Goal: Task Accomplishment & Management: Use online tool/utility

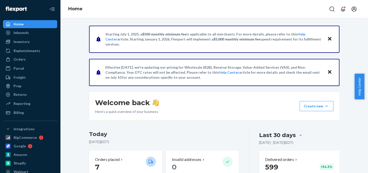
scroll to position [151, 0]
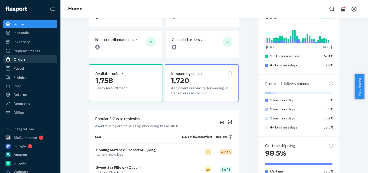
click at [14, 59] on div "Orders" at bounding box center [20, 59] width 12 height 5
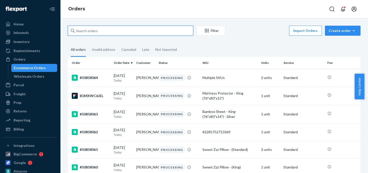
paste input "[PERSON_NAME]"
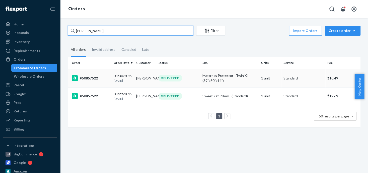
type input "[PERSON_NAME]"
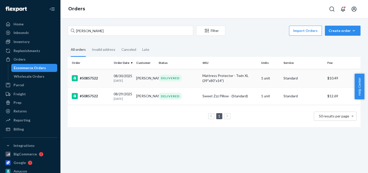
click at [209, 76] on div "Mattress Protector - Twin XL (39"x80”x14”)" at bounding box center [230, 78] width 54 height 10
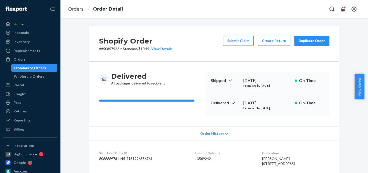
click at [300, 43] on button "Duplicate Order" at bounding box center [312, 41] width 35 height 10
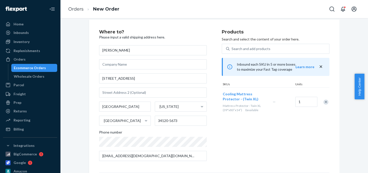
scroll to position [25, 0]
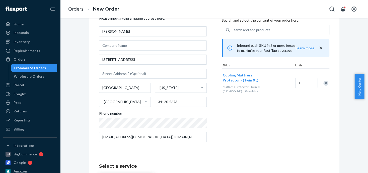
click at [325, 84] on div "Remove Item" at bounding box center [326, 83] width 5 height 5
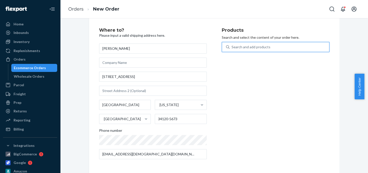
click at [239, 46] on div "Search and add products" at bounding box center [251, 46] width 39 height 5
click at [232, 46] on input "0 results available. Use Up and Down to choose options, press Enter to select t…" at bounding box center [232, 46] width 1 height 5
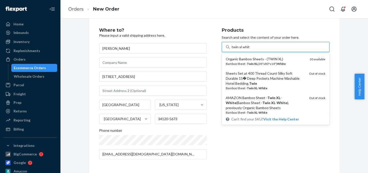
type input "twin xl white"
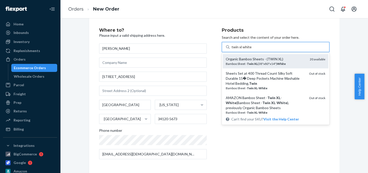
click at [261, 65] on div "Bamboo Sheet - Twin XL (38"x80"x14") White" at bounding box center [266, 64] width 80 height 4
click at [252, 49] on input "twin xl white" at bounding box center [242, 46] width 20 height 5
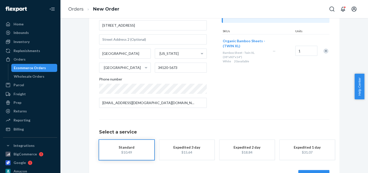
scroll to position [50, 0]
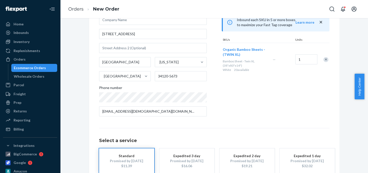
click at [116, 154] on div "Standard" at bounding box center [127, 155] width 40 height 5
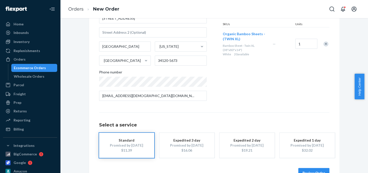
scroll to position [81, 0]
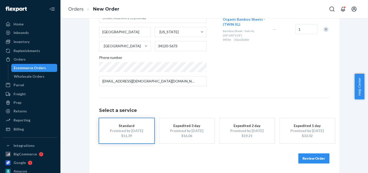
click at [322, 158] on button "Review Order" at bounding box center [314, 158] width 31 height 10
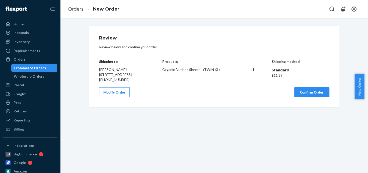
scroll to position [0, 0]
click at [305, 96] on button "Confirm Order" at bounding box center [312, 92] width 35 height 10
